Goal: Find specific page/section

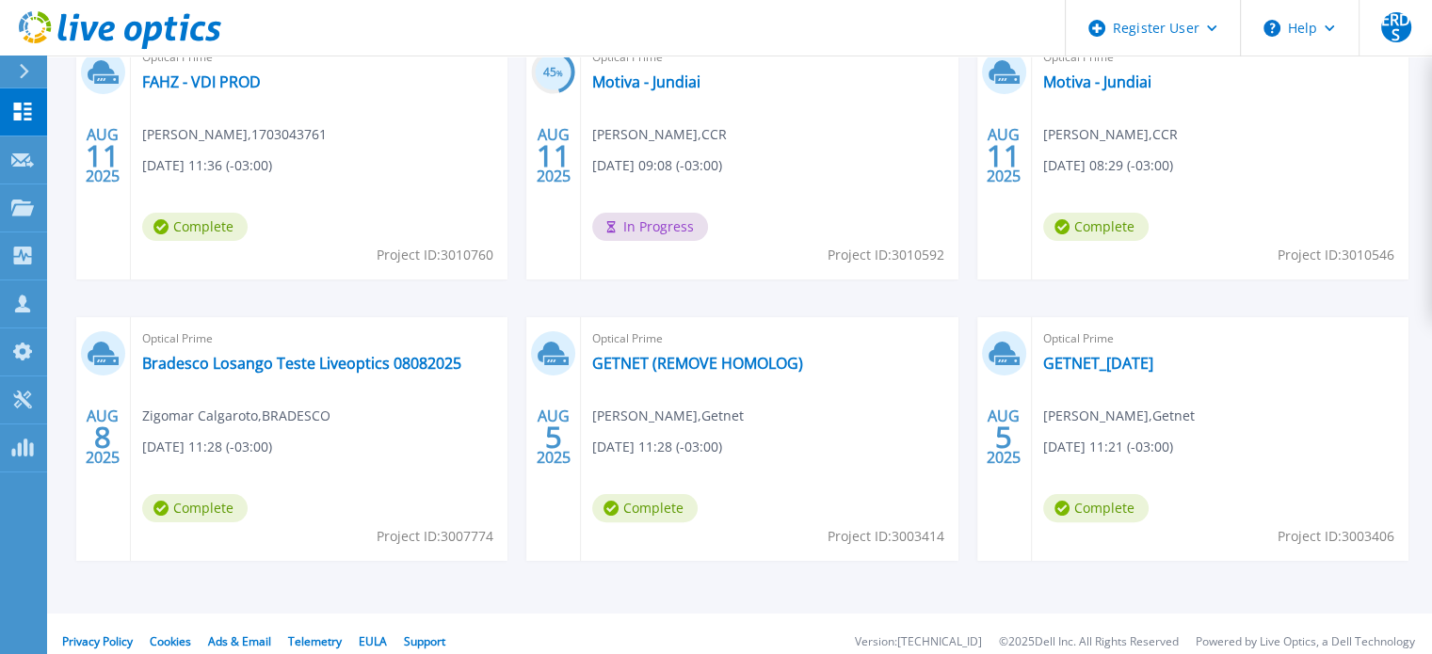
scroll to position [11, 0]
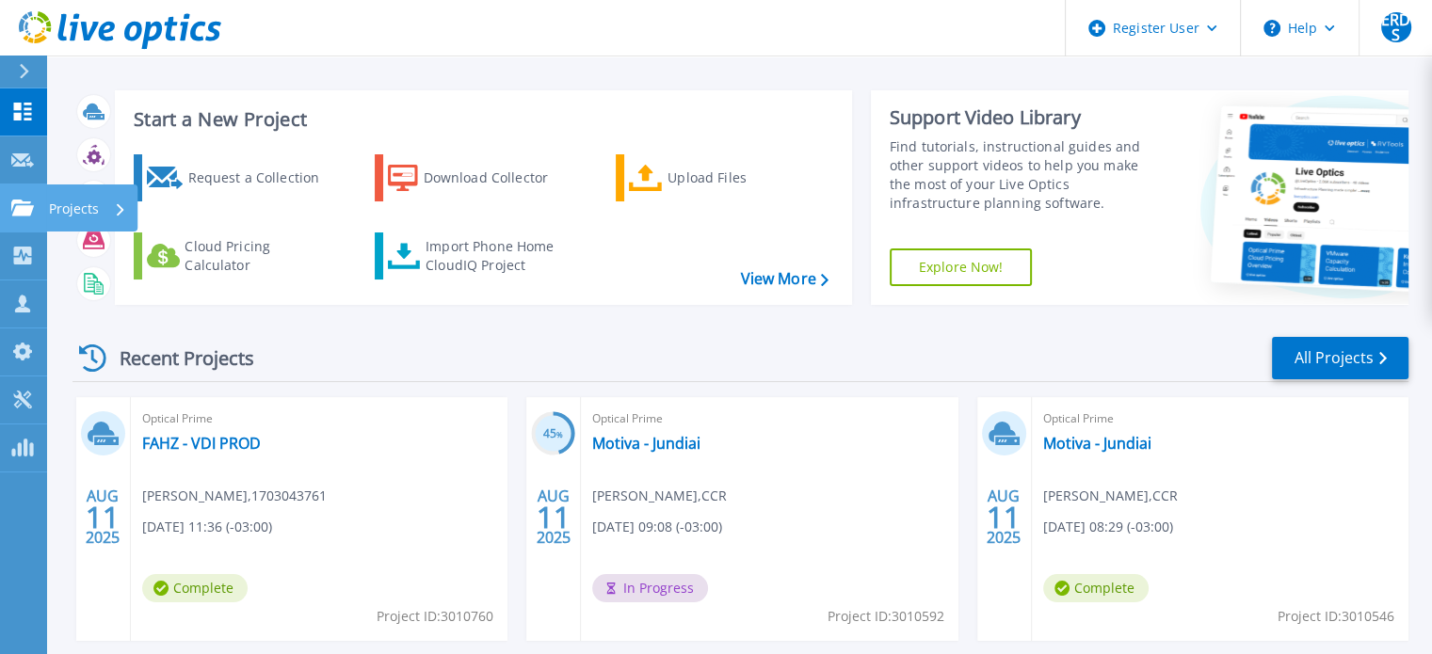
click at [18, 205] on icon at bounding box center [22, 208] width 23 height 16
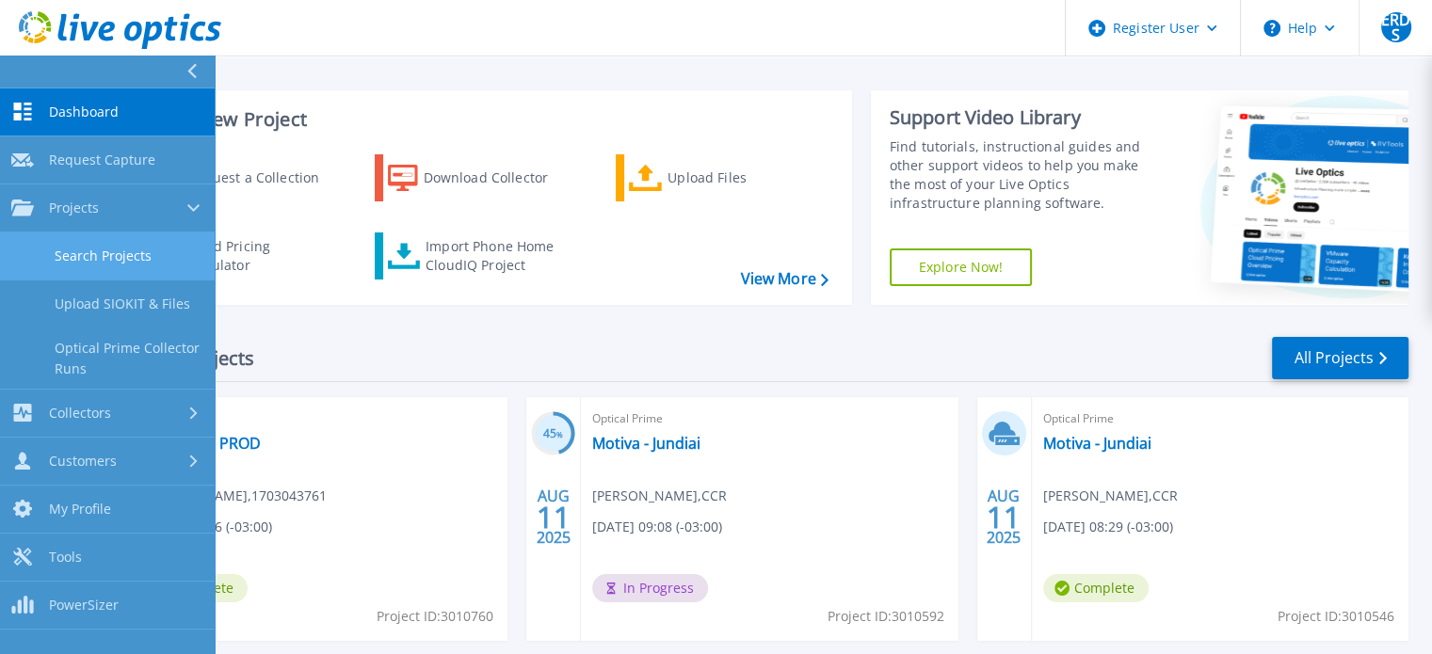
click at [109, 240] on link "Search Projects" at bounding box center [107, 257] width 215 height 48
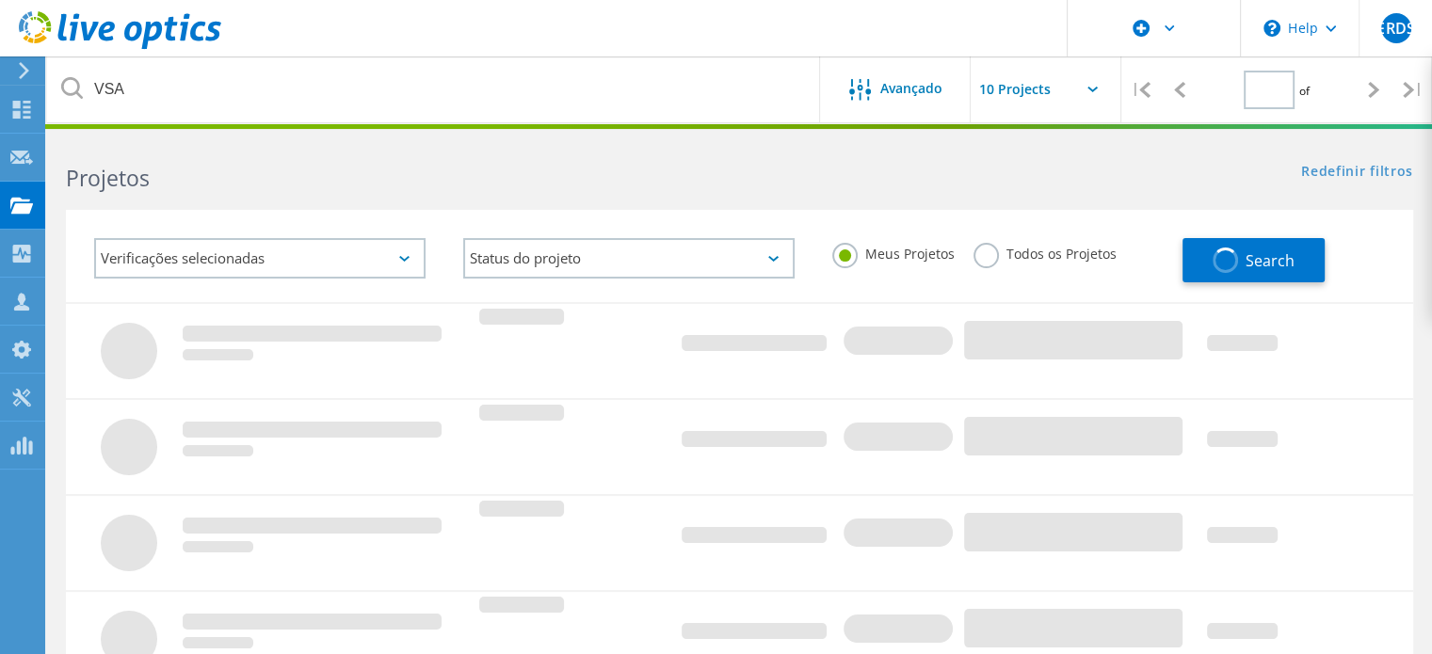
type input "1"
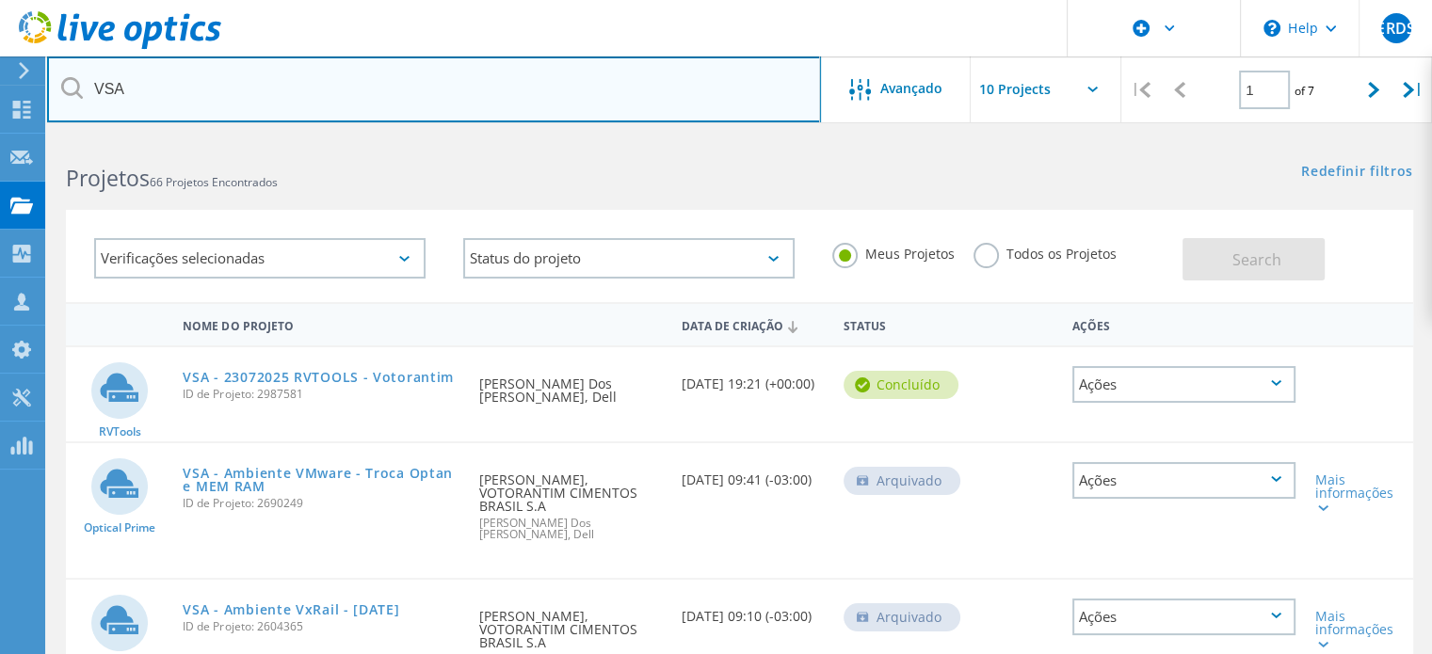
drag, startPoint x: 215, startPoint y: 94, endPoint x: 40, endPoint y: 72, distance: 175.6
type input "V"
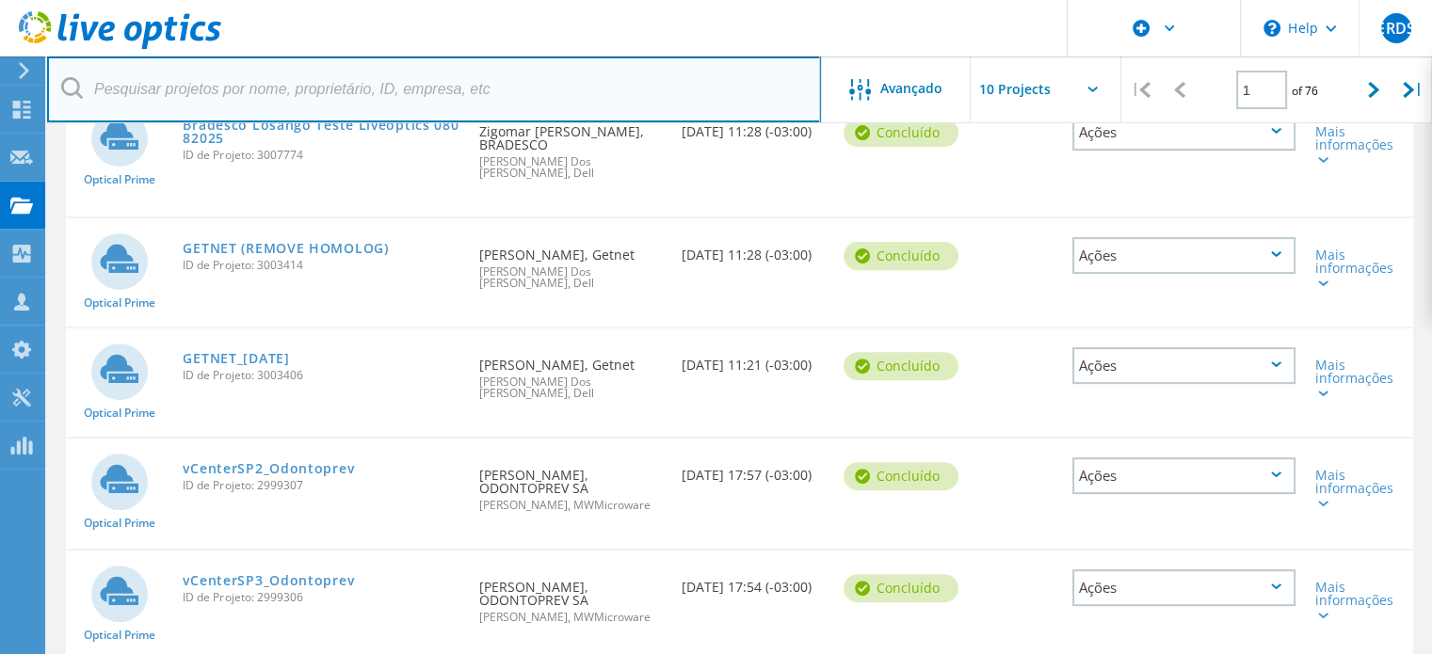
scroll to position [659, 0]
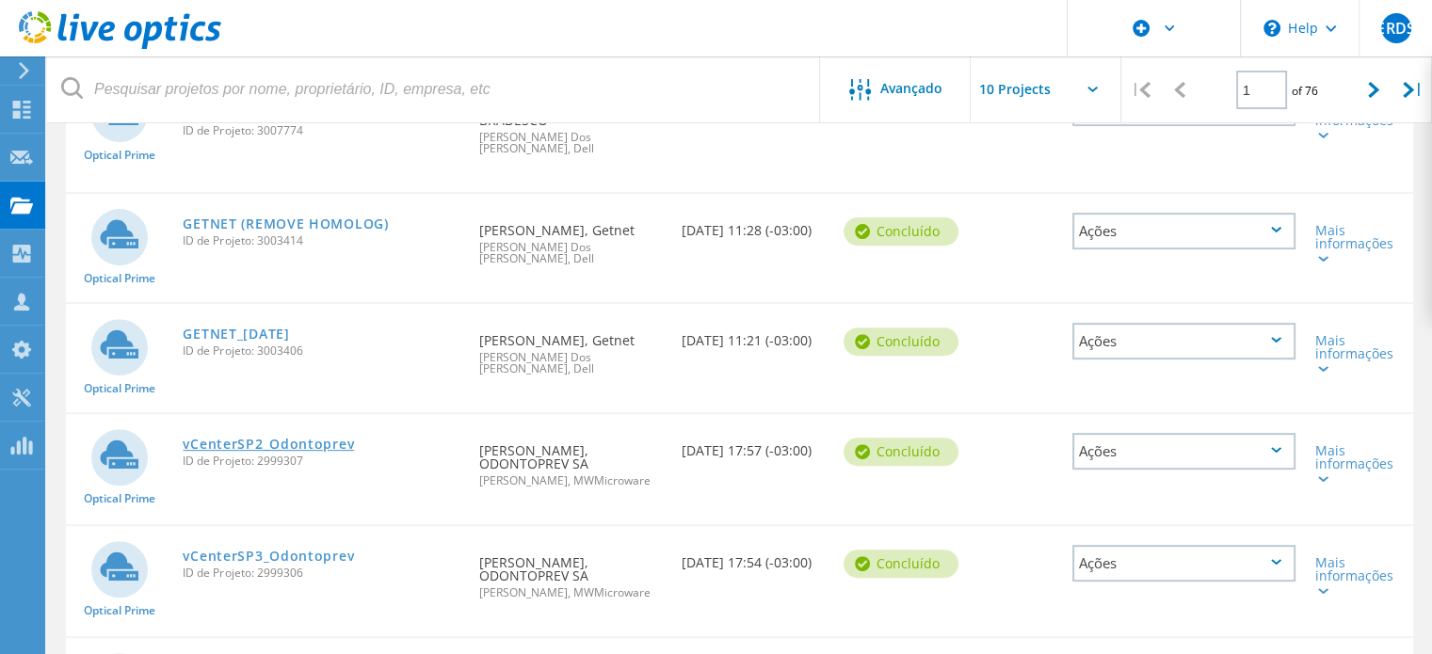
click at [232, 438] on link "vCenterSP2_Odontoprev" at bounding box center [268, 444] width 171 height 13
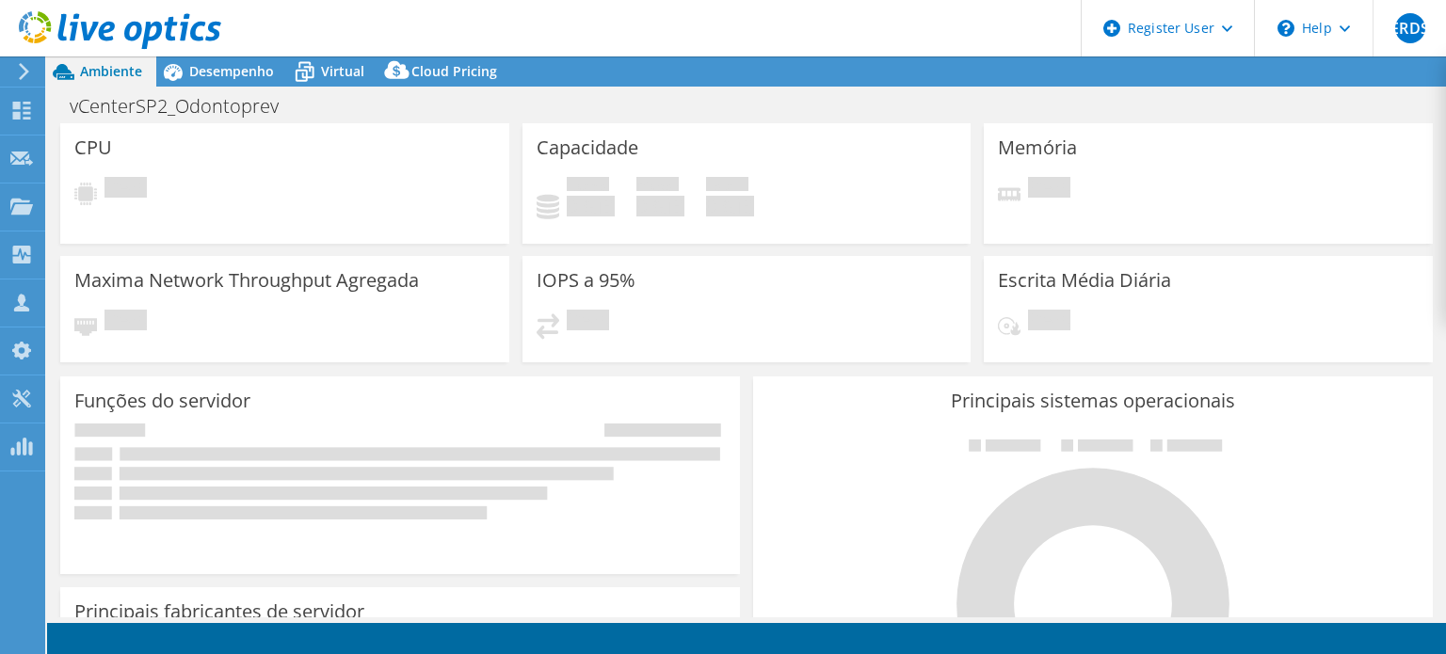
select select "SouthAmerica"
select select "BRL"
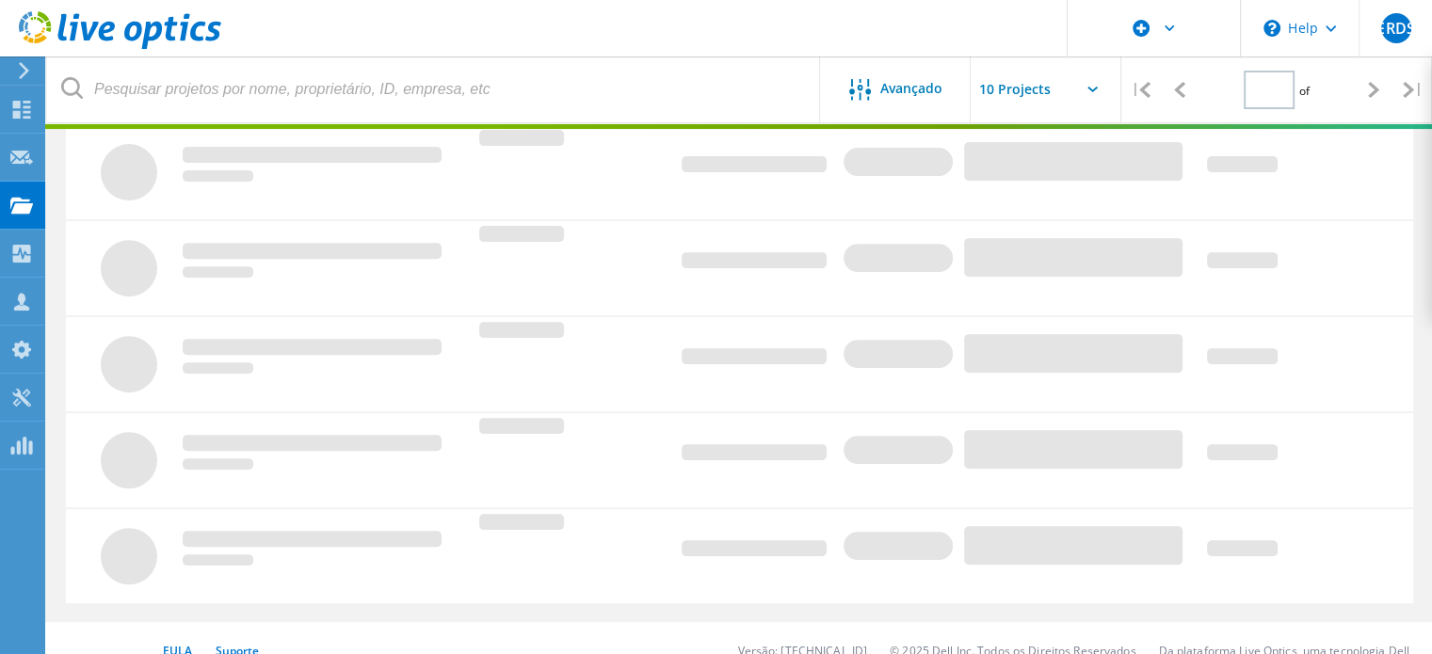
type input "1"
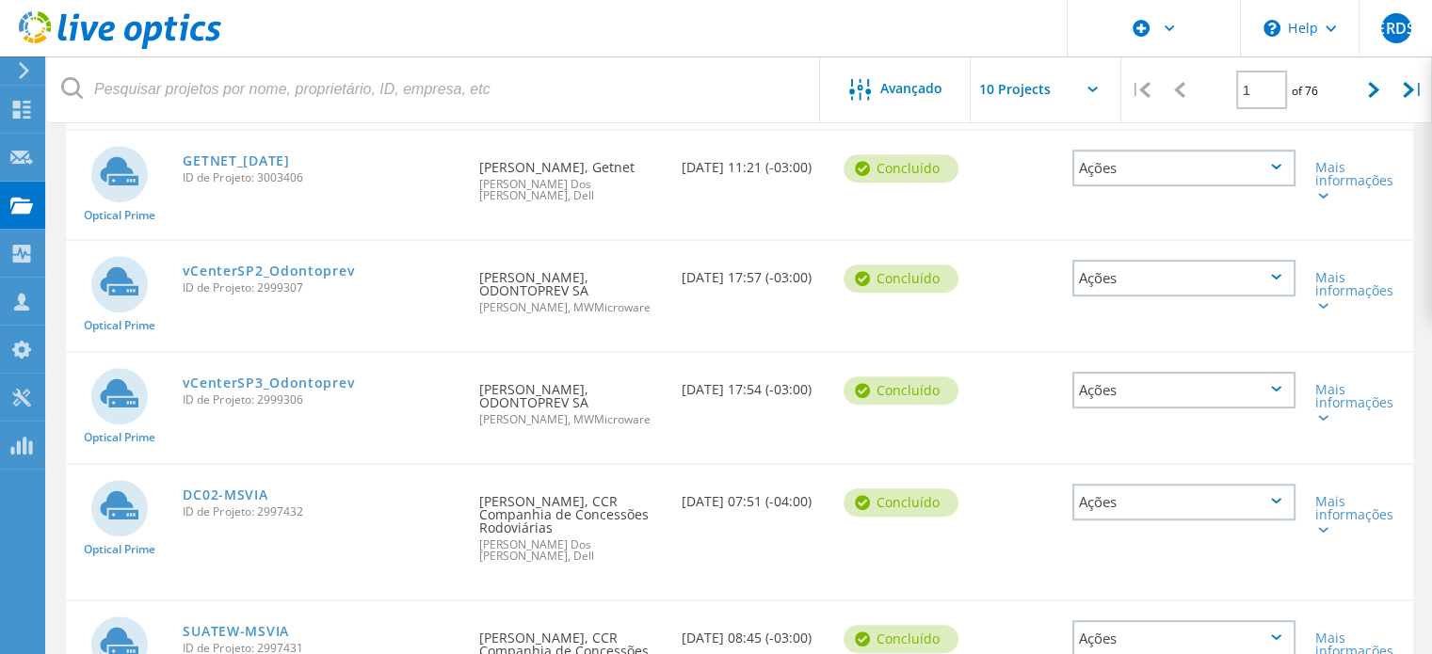
scroll to position [847, 0]
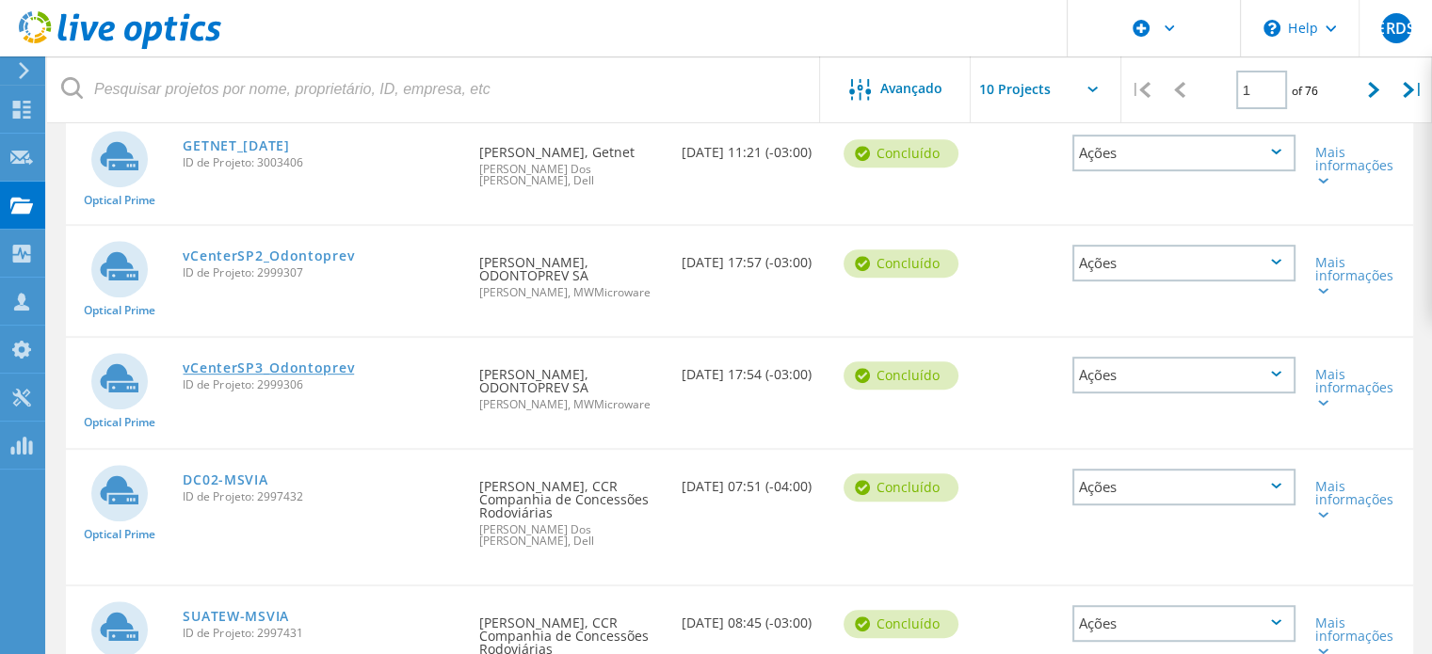
click at [308, 362] on link "vCenterSP3_Odontoprev" at bounding box center [268, 368] width 171 height 13
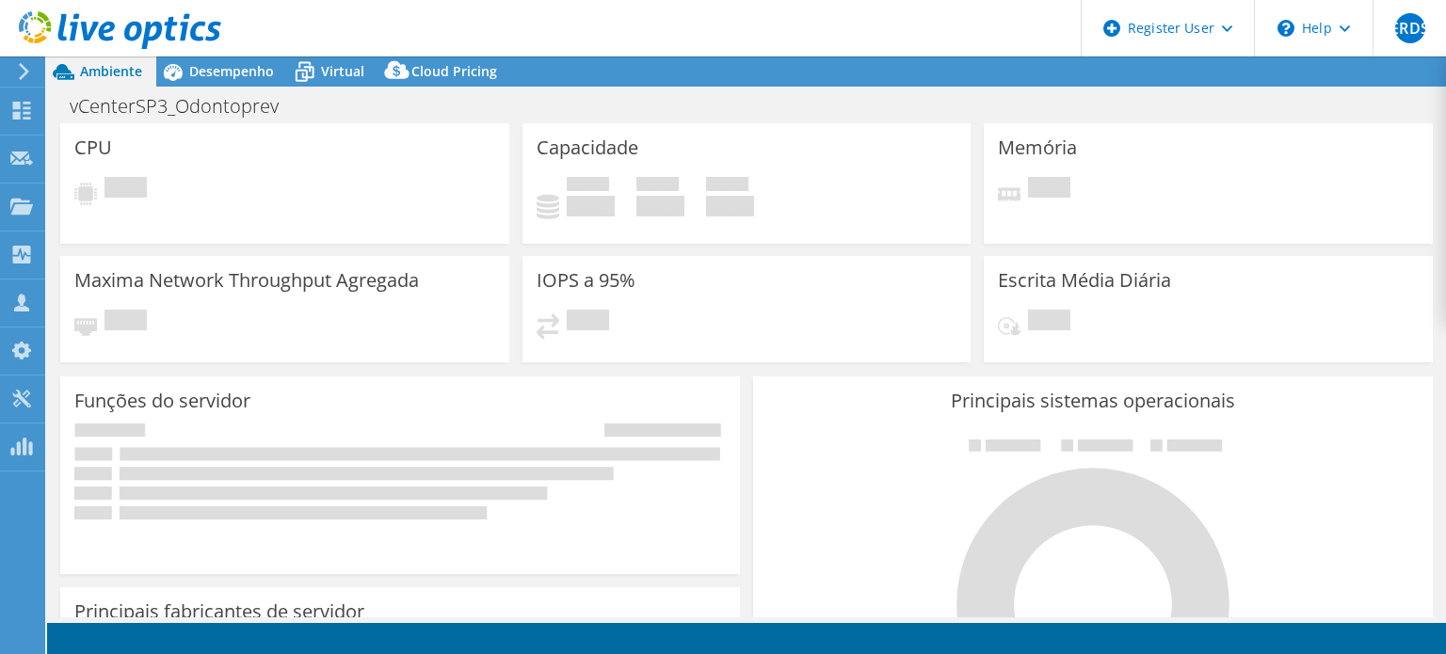
select select "USD"
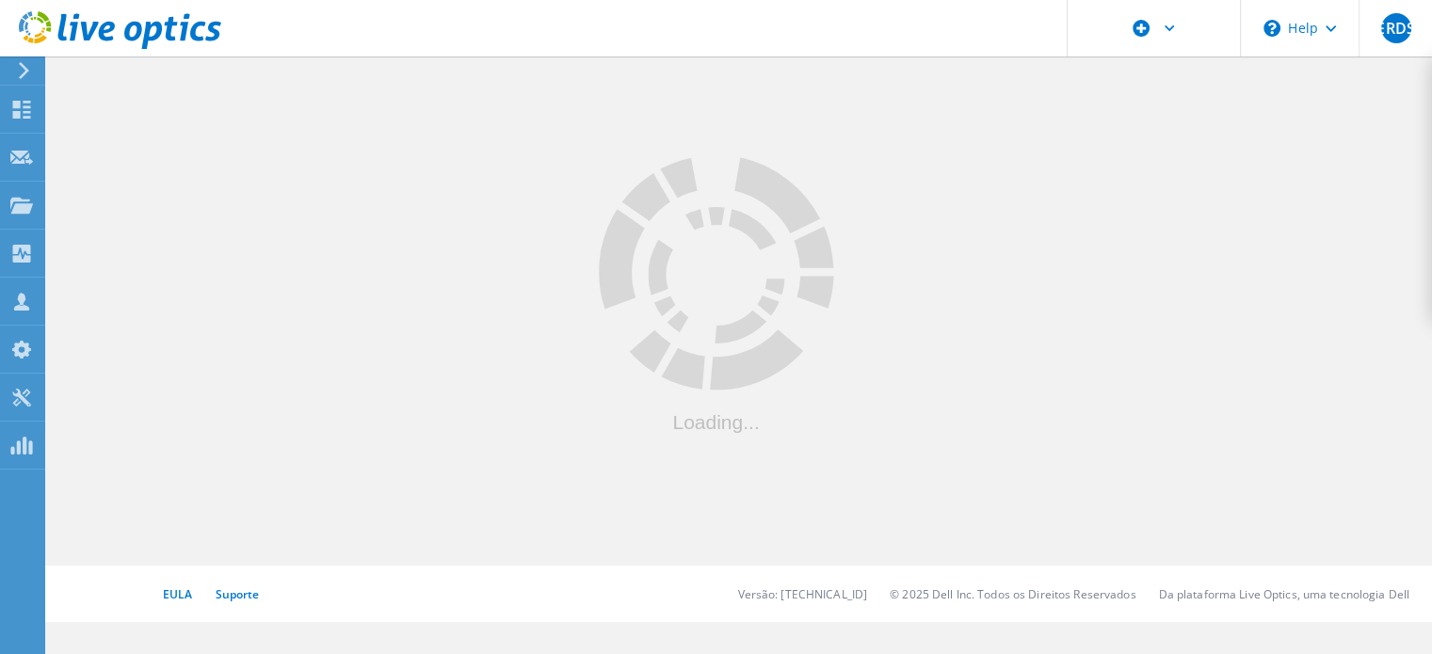
scroll to position [678, 0]
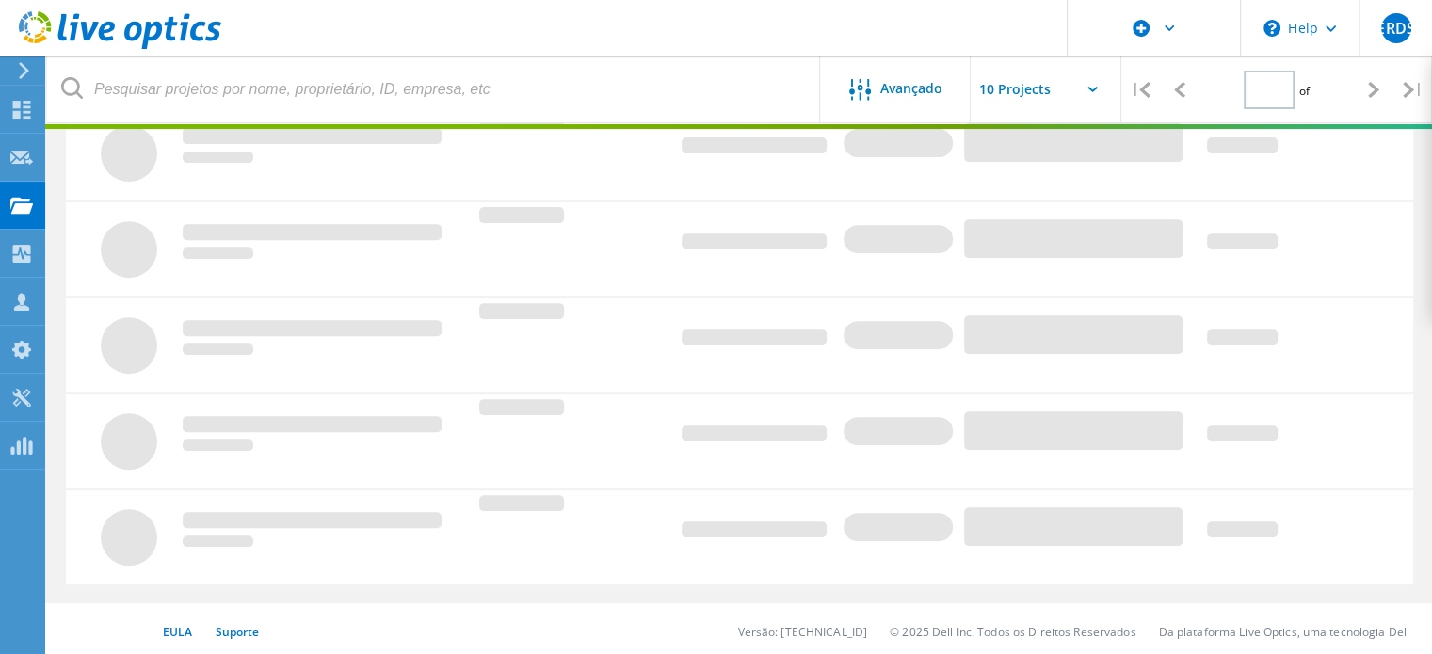
type input "1"
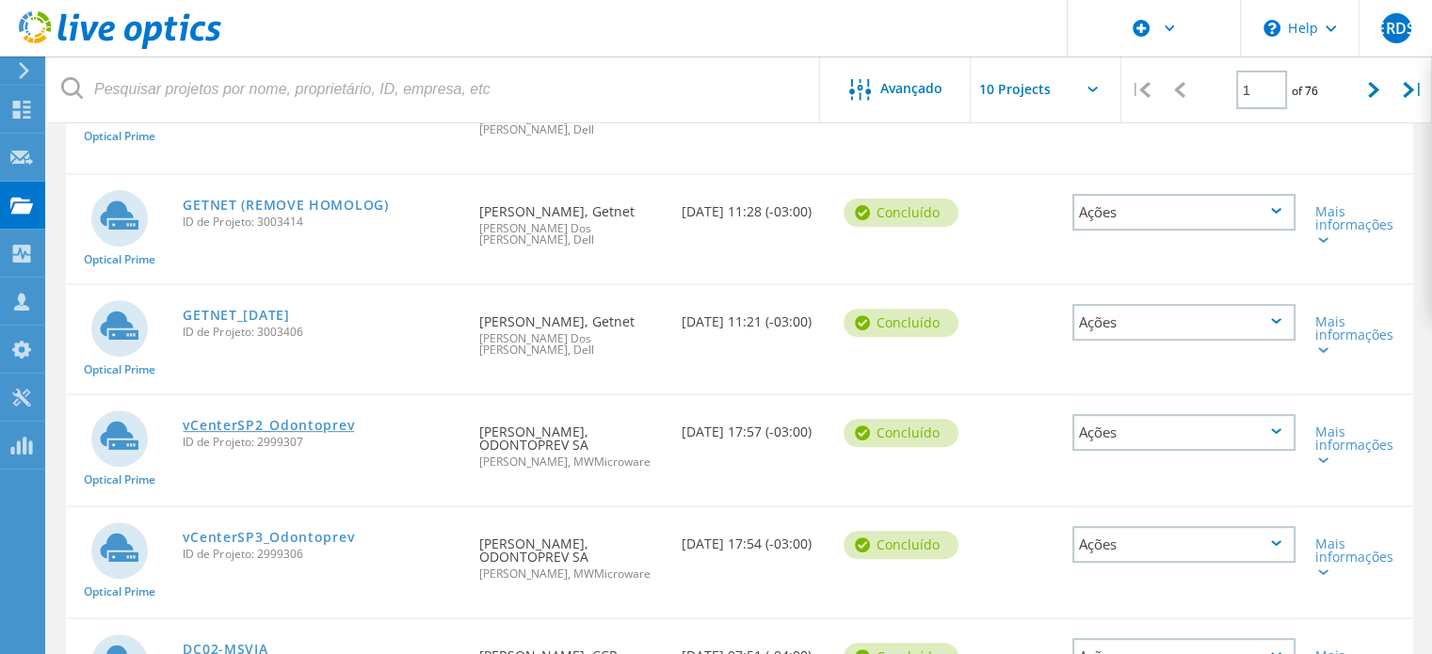
click at [324, 419] on link "vCenterSP2_Odontoprev" at bounding box center [268, 425] width 171 height 13
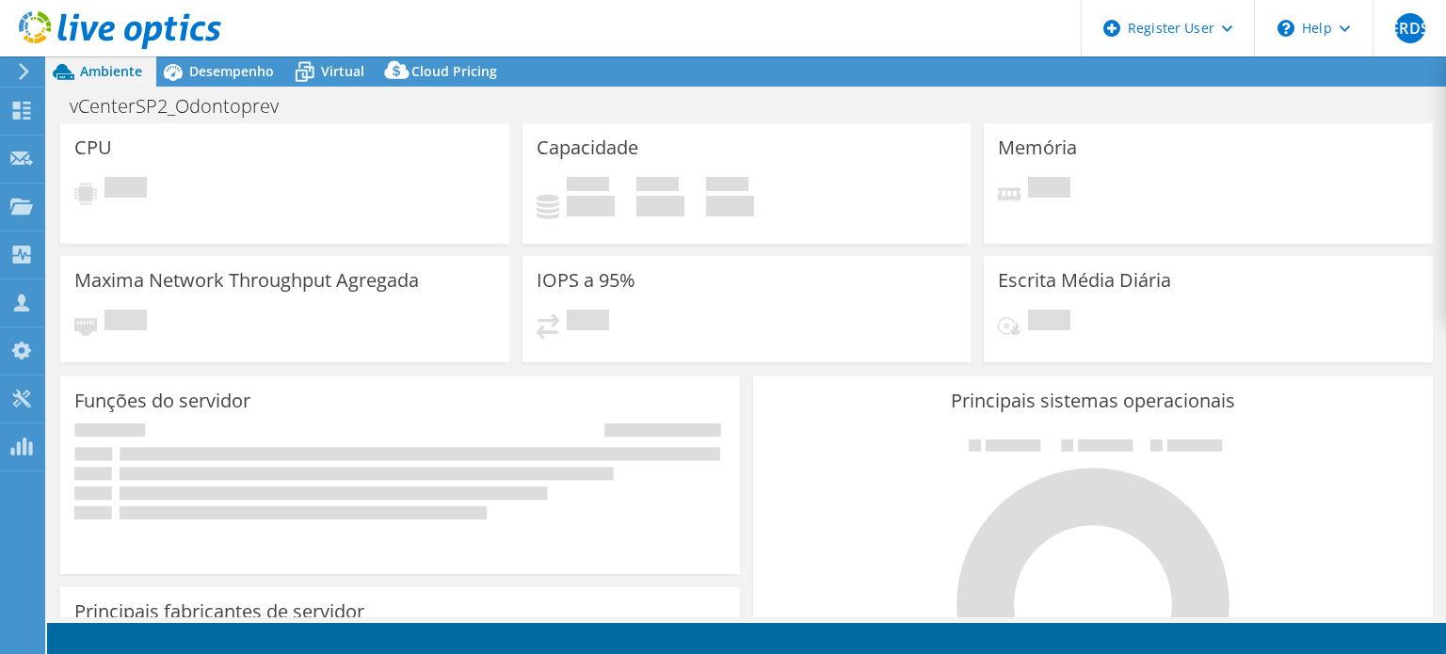
select select "SouthAmerica"
select select "BRL"
